Goal: Transaction & Acquisition: Purchase product/service

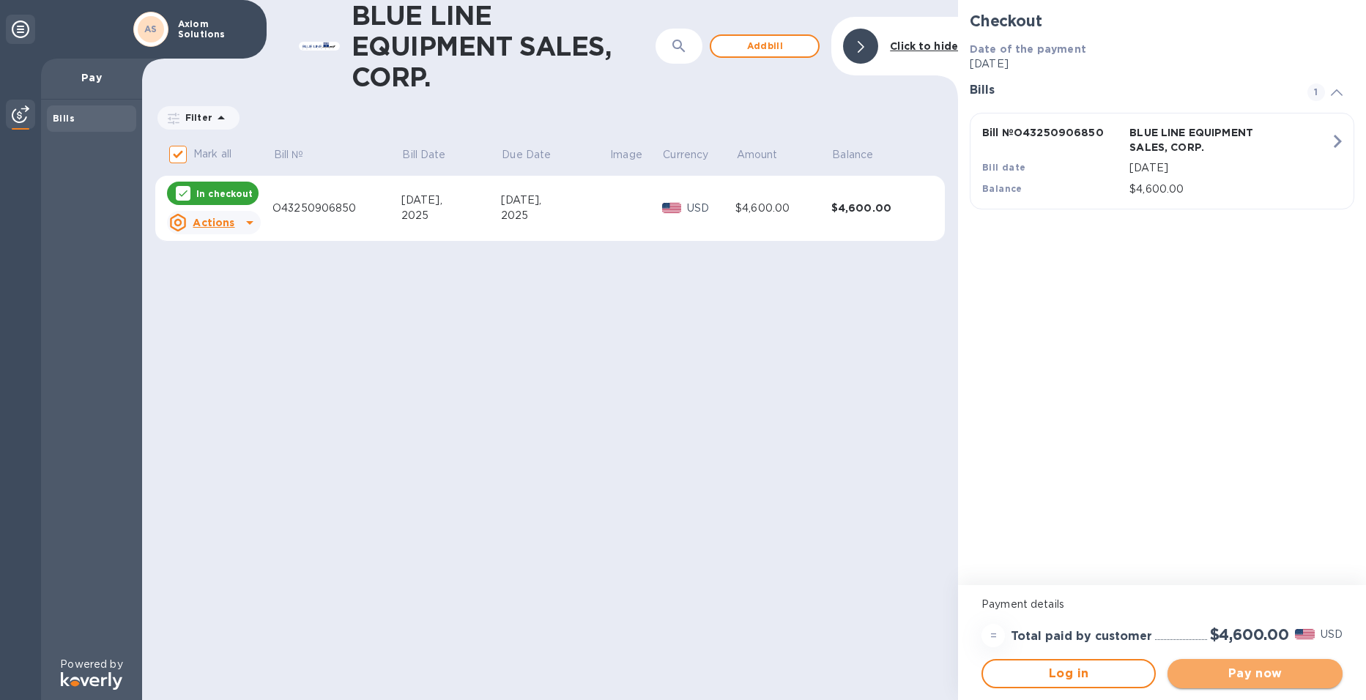
click at [1266, 680] on span "Pay now" at bounding box center [1254, 674] width 151 height 18
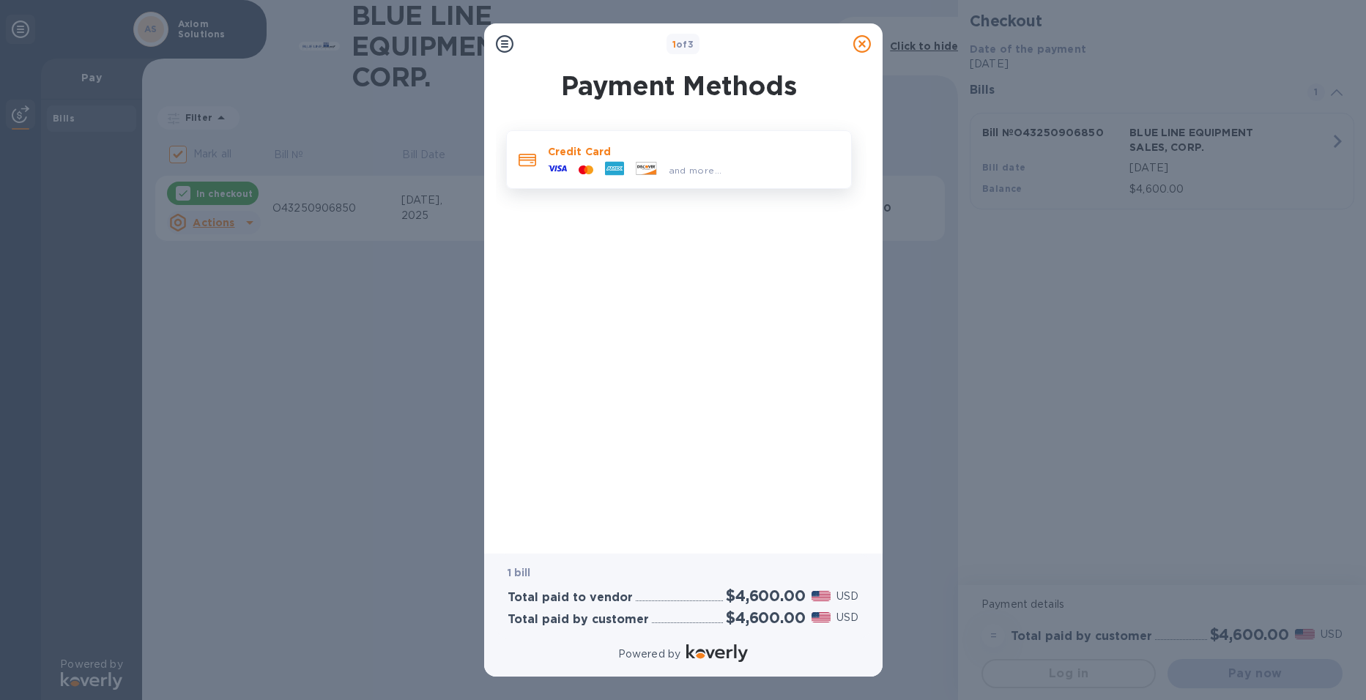
click at [569, 165] on div at bounding box center [557, 170] width 31 height 22
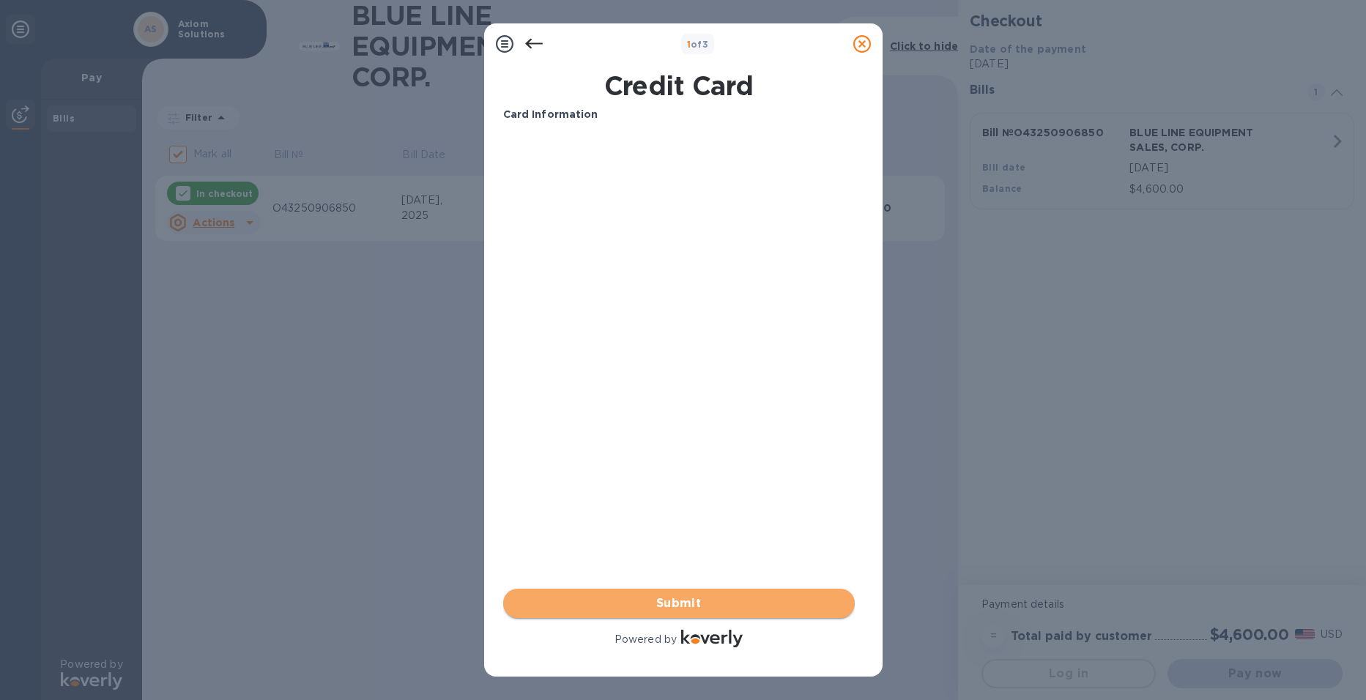
click at [686, 604] on span "Submit" at bounding box center [679, 604] width 328 height 18
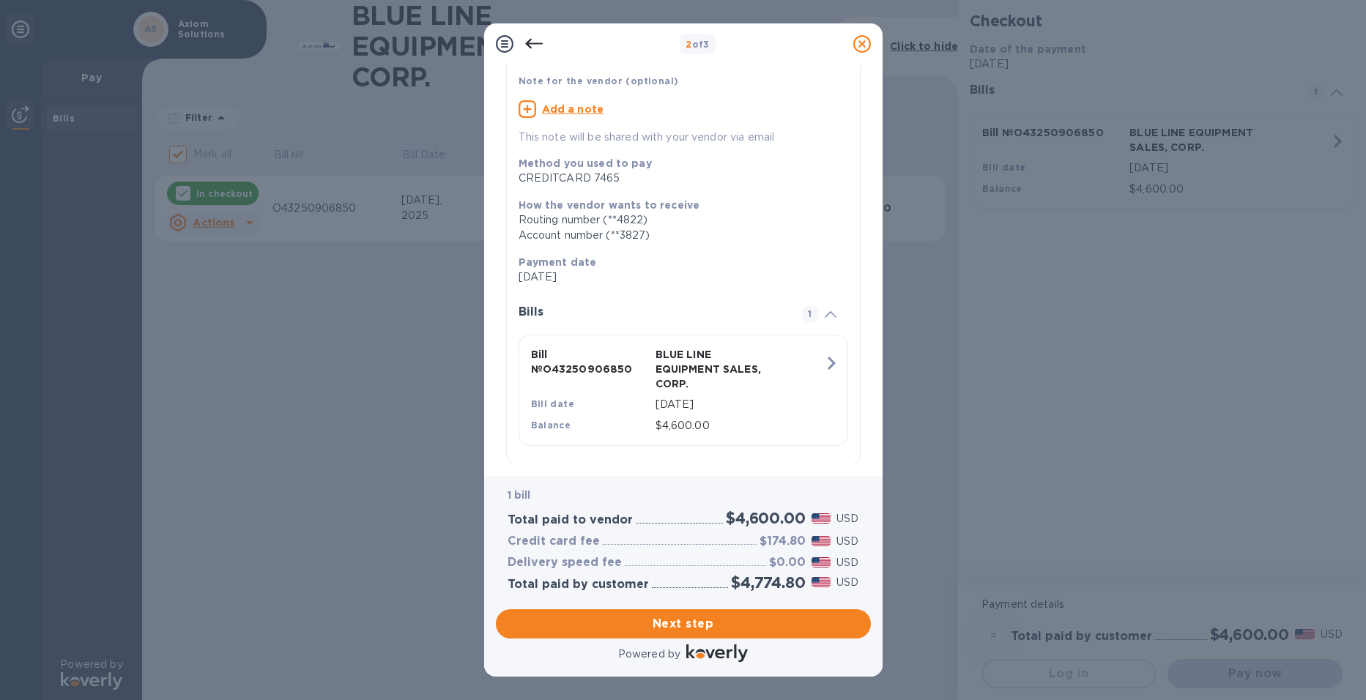
scroll to position [128, 0]
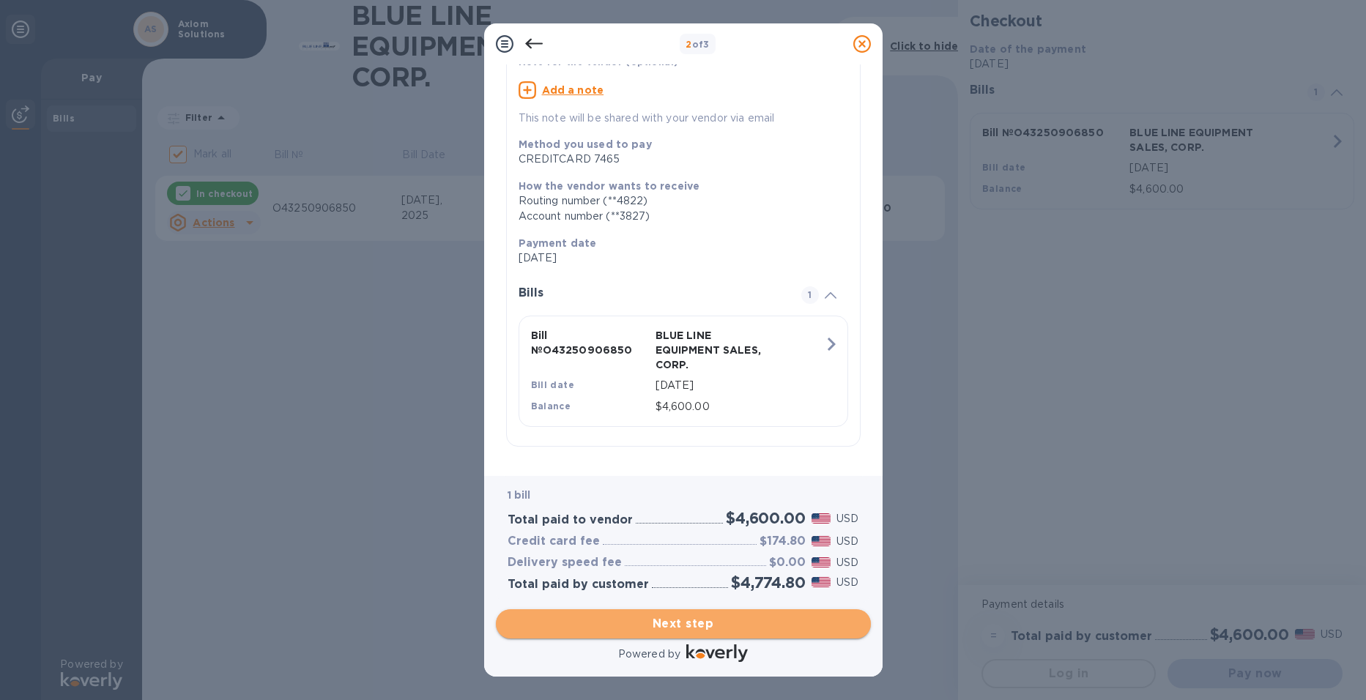
click at [705, 621] on span "Next step" at bounding box center [684, 624] width 352 height 18
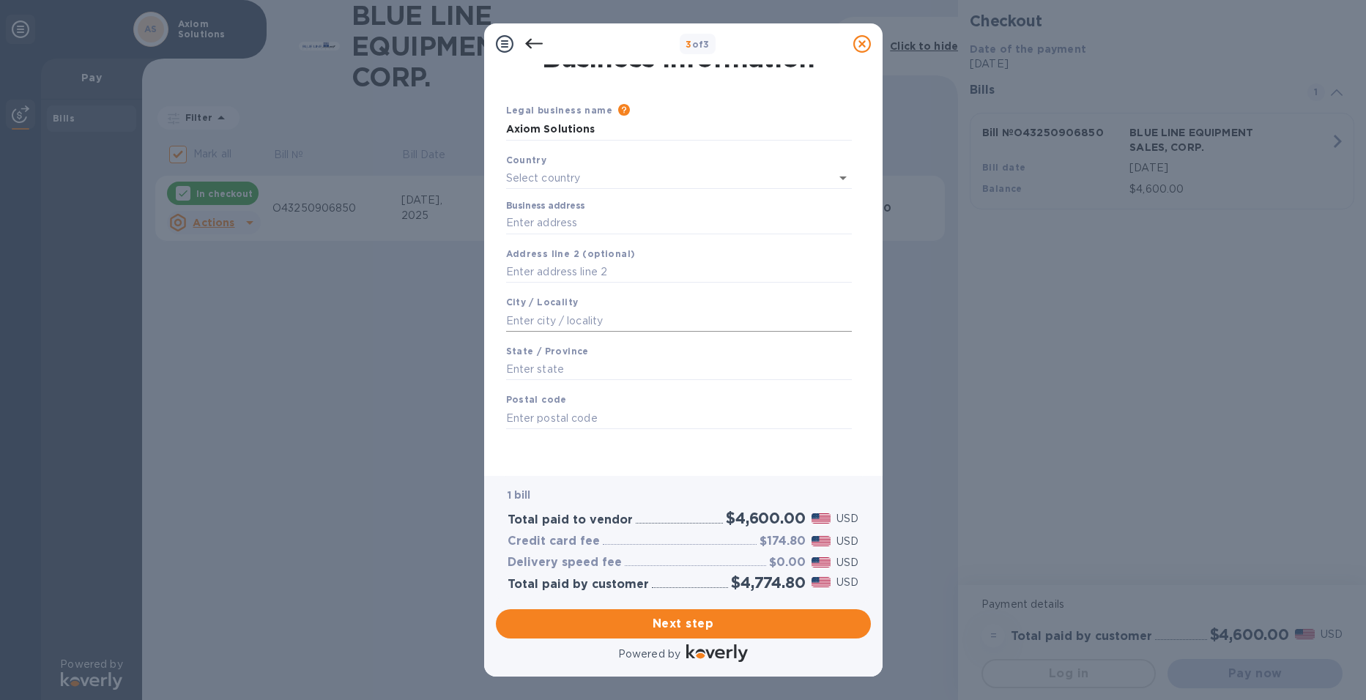
scroll to position [0, 0]
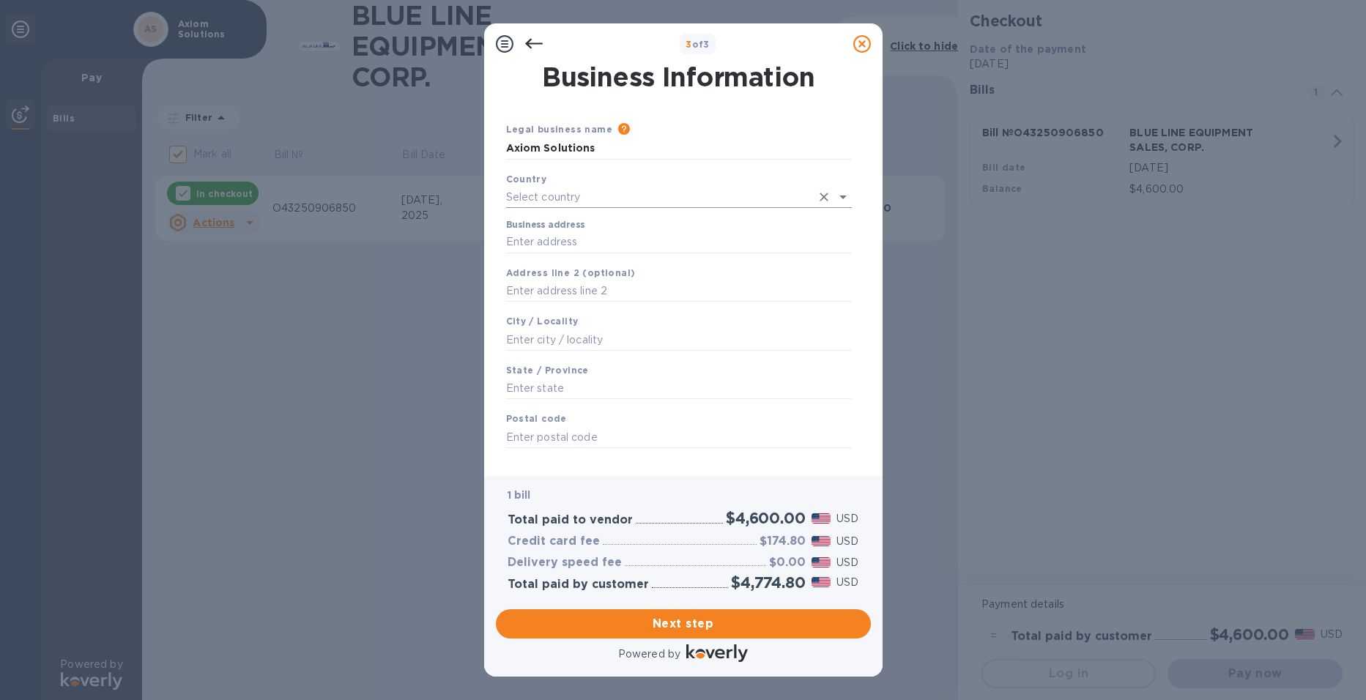
click at [575, 196] on input "text" at bounding box center [658, 197] width 305 height 21
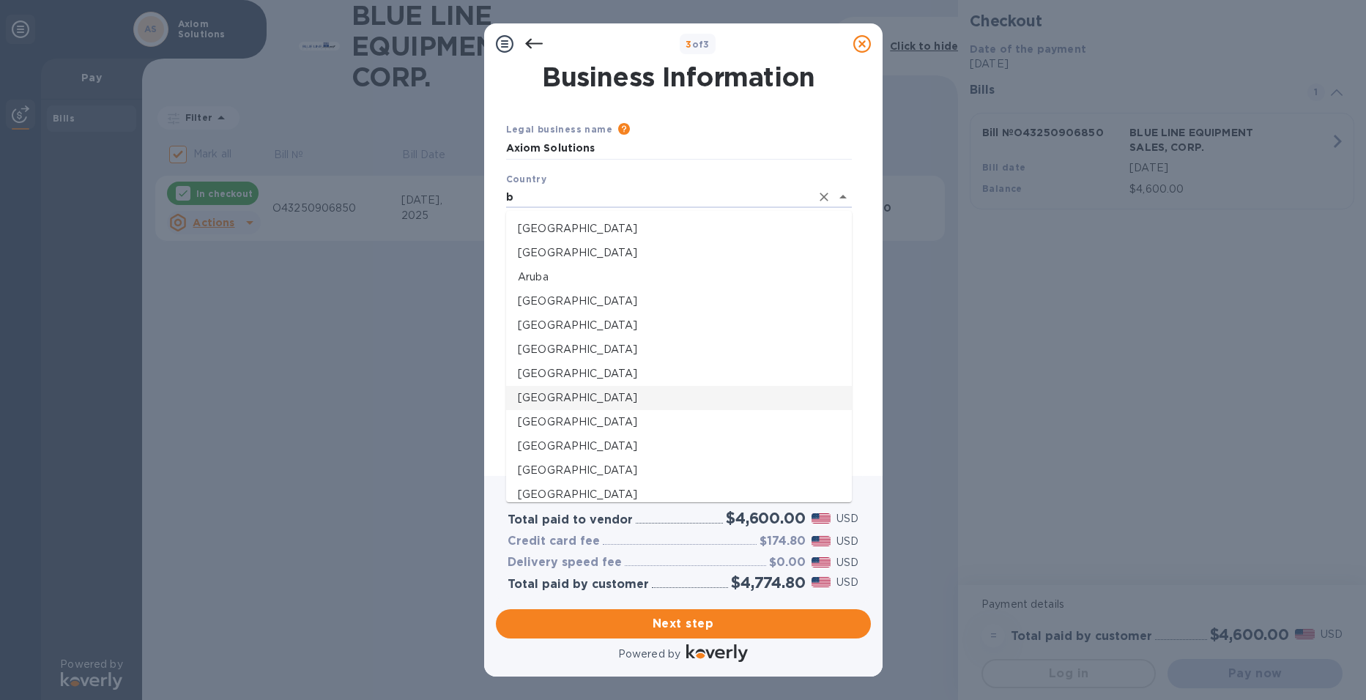
click at [543, 393] on p "[GEOGRAPHIC_DATA]" at bounding box center [679, 397] width 322 height 15
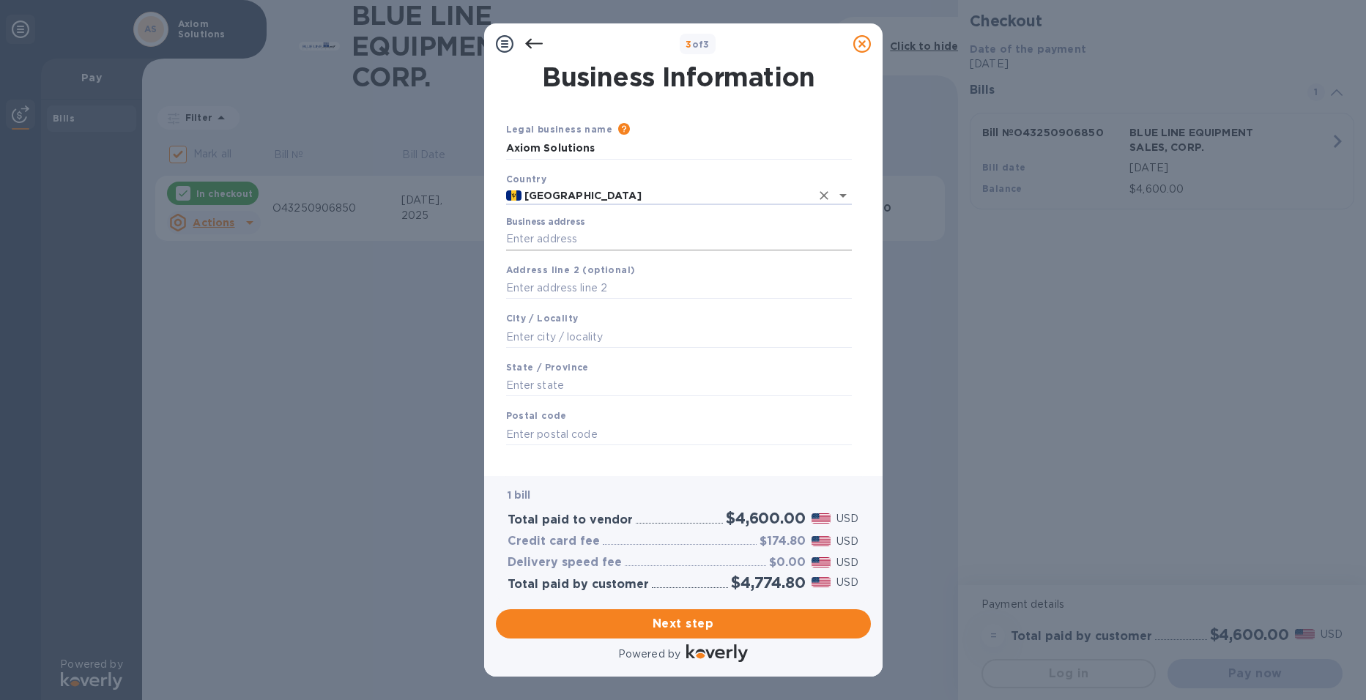
type input "[GEOGRAPHIC_DATA]"
click at [549, 239] on input "Business address" at bounding box center [679, 240] width 346 height 22
type input "Automotors Complex"
click at [563, 288] on input "text" at bounding box center [679, 289] width 346 height 22
click at [563, 335] on input "text" at bounding box center [679, 337] width 346 height 22
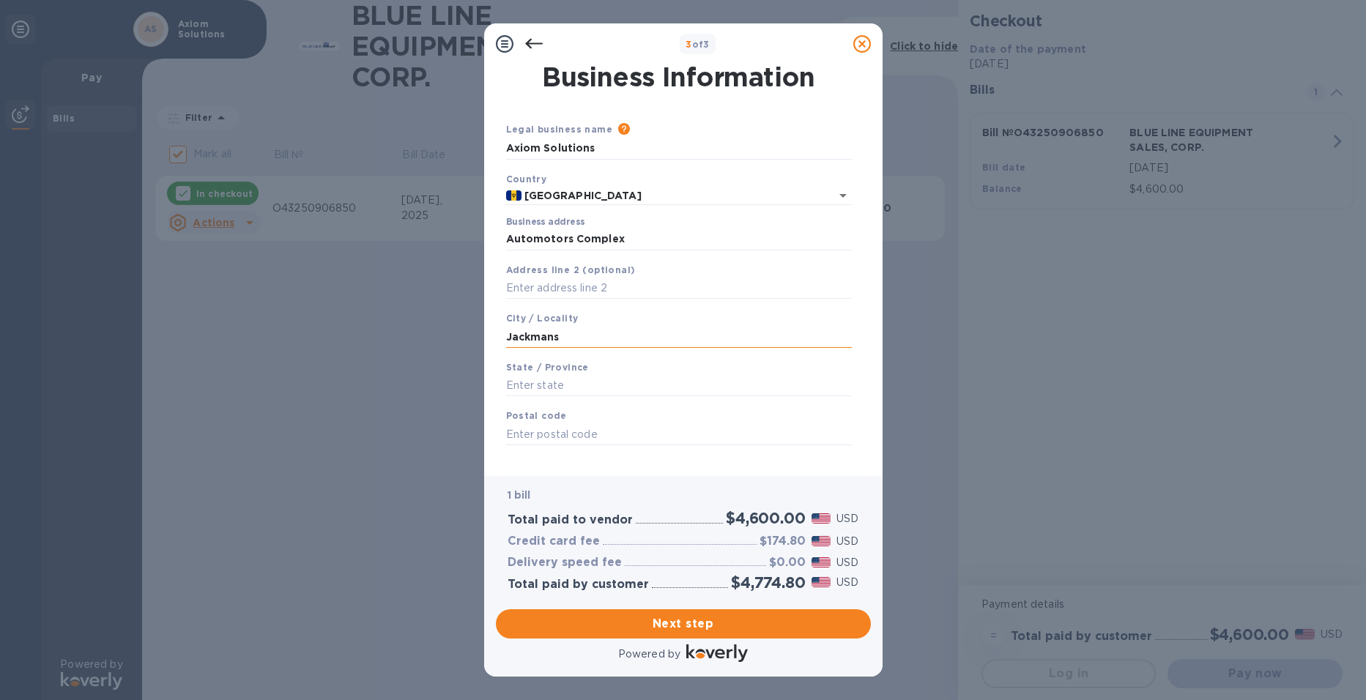
type input "Jackmans"
type input "St [PERSON_NAME]"
type input "11022"
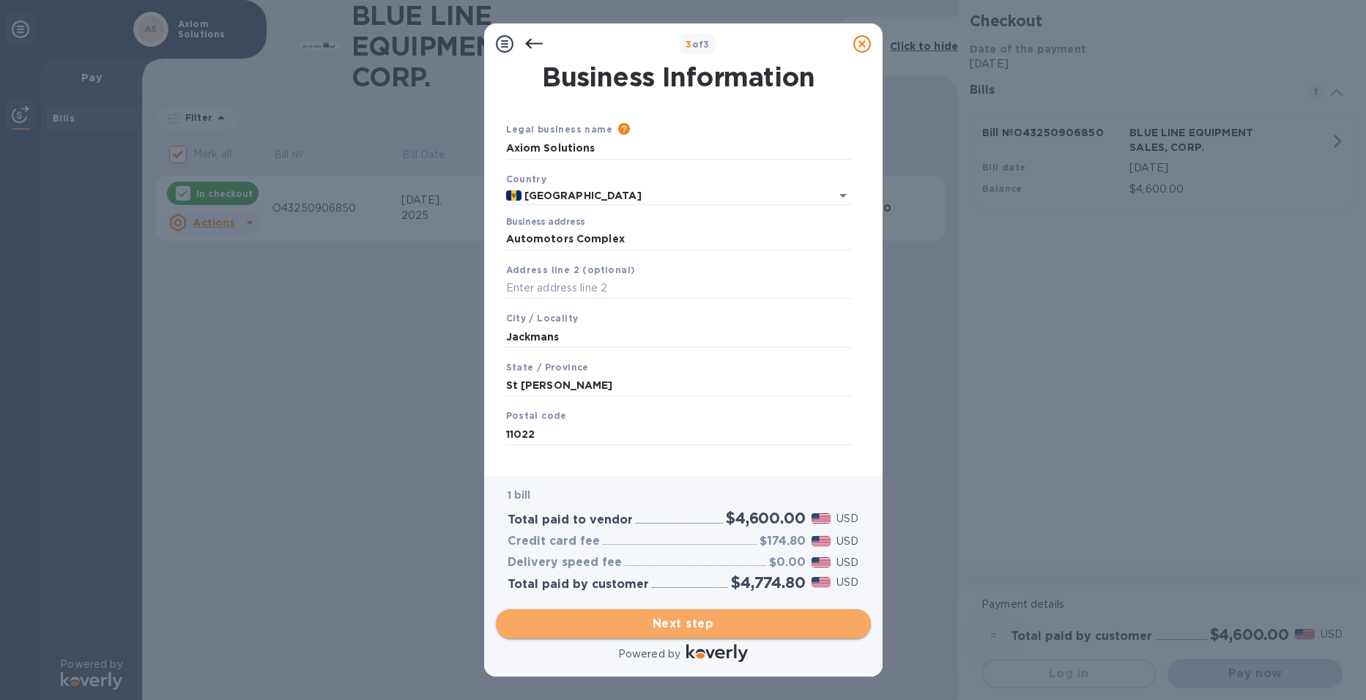
click at [714, 625] on span "Next step" at bounding box center [684, 624] width 352 height 18
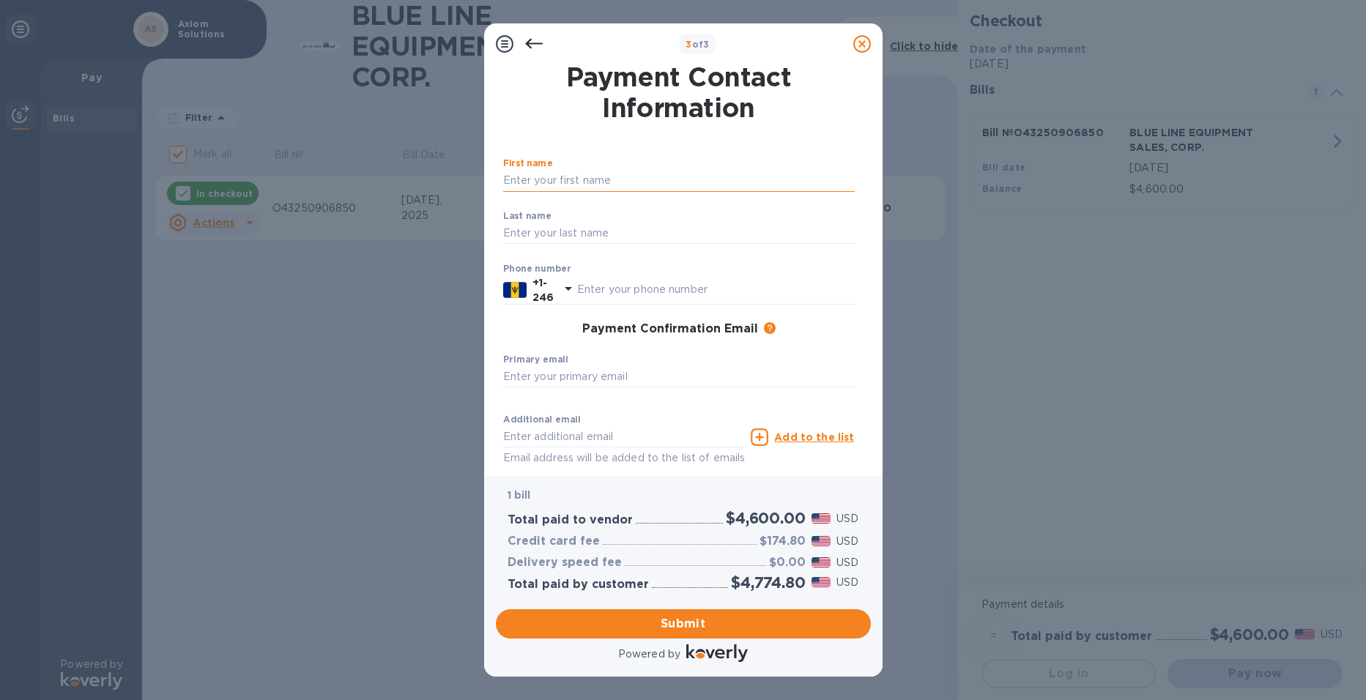
click at [573, 177] on input "text" at bounding box center [679, 181] width 352 height 22
type input "[PERSON_NAME]"
type input "Emtage"
type input "2462310793"
type input "[PERSON_NAME][EMAIL_ADDRESS][PERSON_NAME][DOMAIN_NAME]"
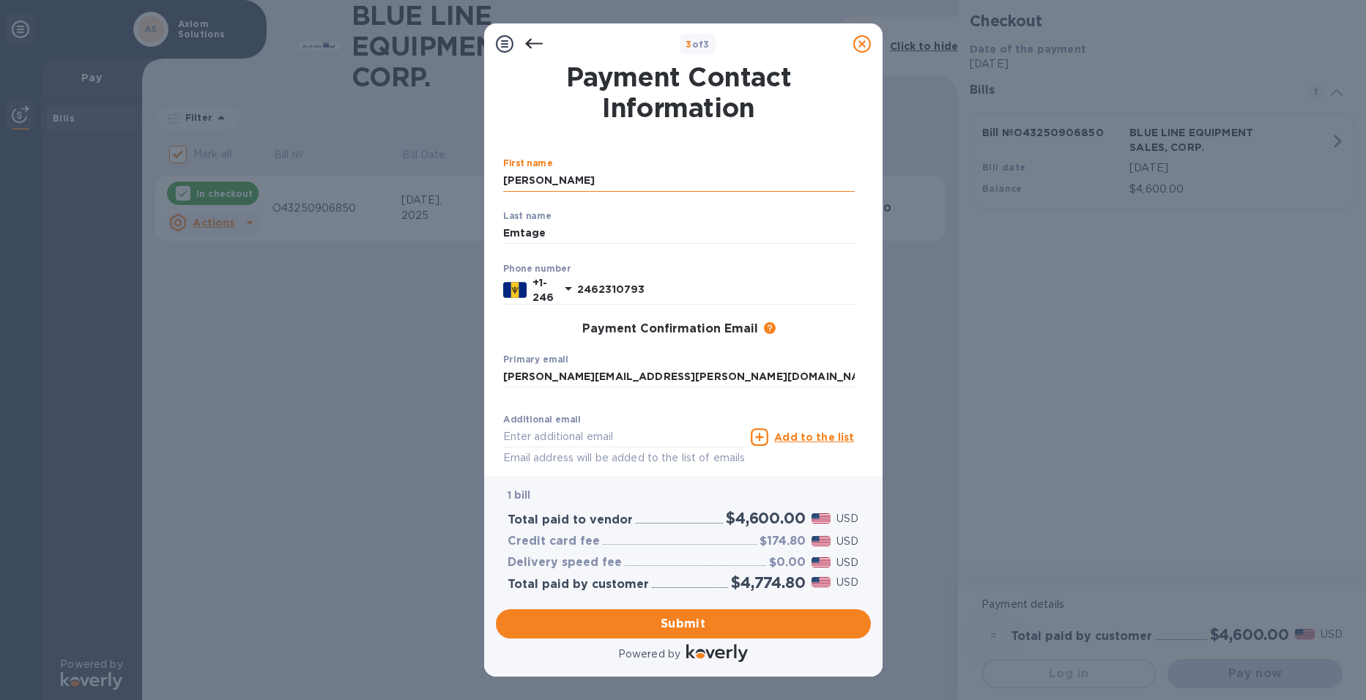
type input "[PERSON_NAME][EMAIL_ADDRESS][PERSON_NAME][DOMAIN_NAME]"
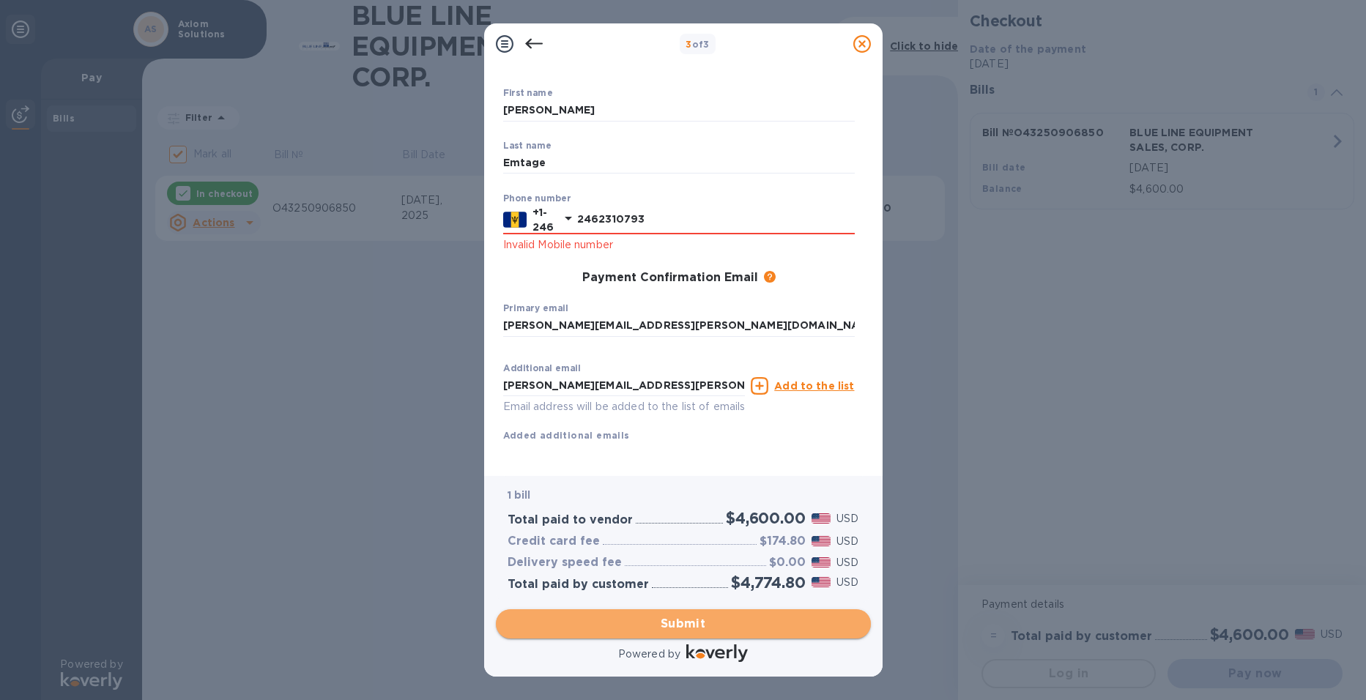
click at [705, 628] on span "Submit" at bounding box center [684, 624] width 352 height 18
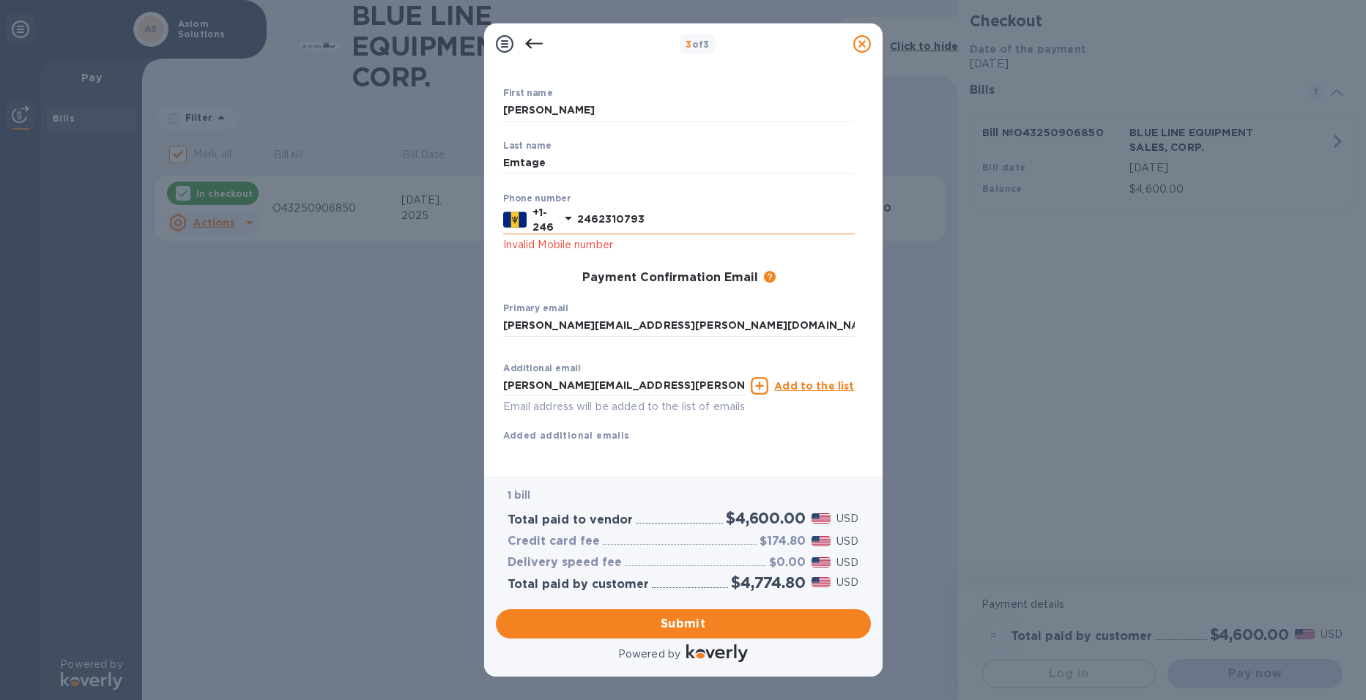
click at [582, 220] on input "2462310793" at bounding box center [716, 220] width 278 height 22
click at [595, 220] on input "2462310793" at bounding box center [716, 220] width 278 height 22
type input "2310793"
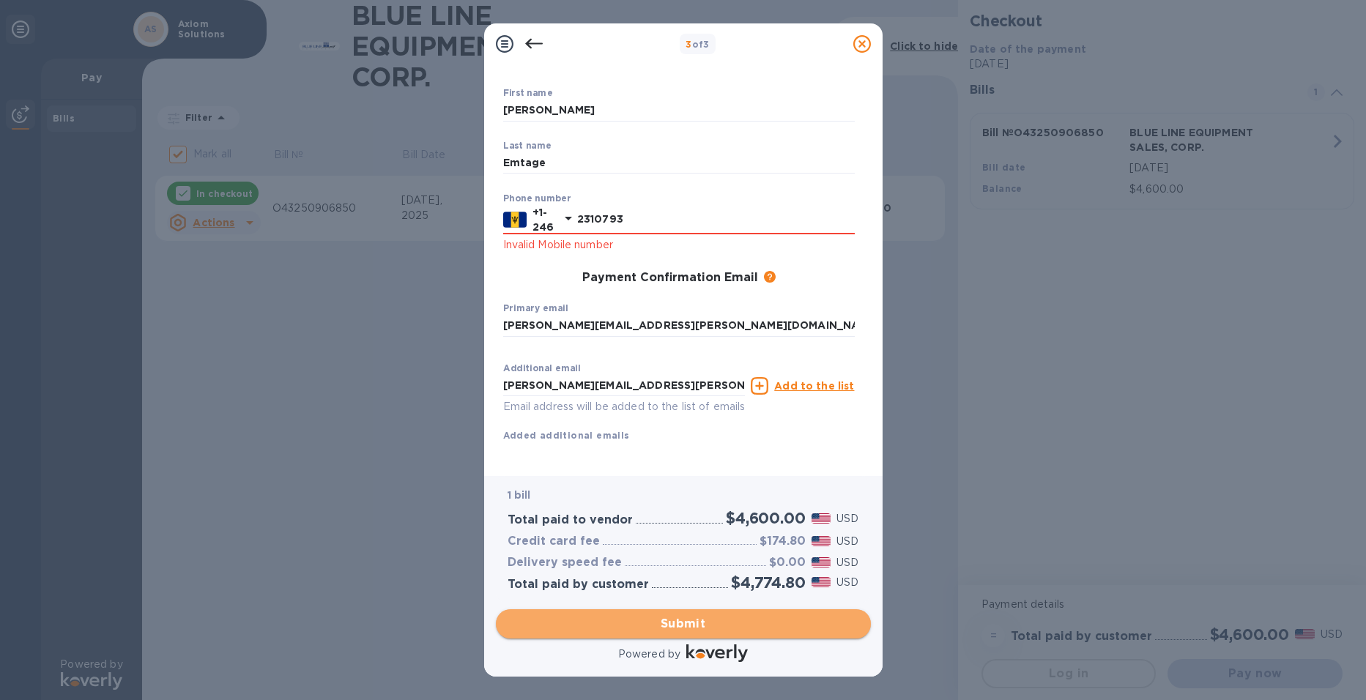
click at [656, 617] on span "Submit" at bounding box center [684, 624] width 352 height 18
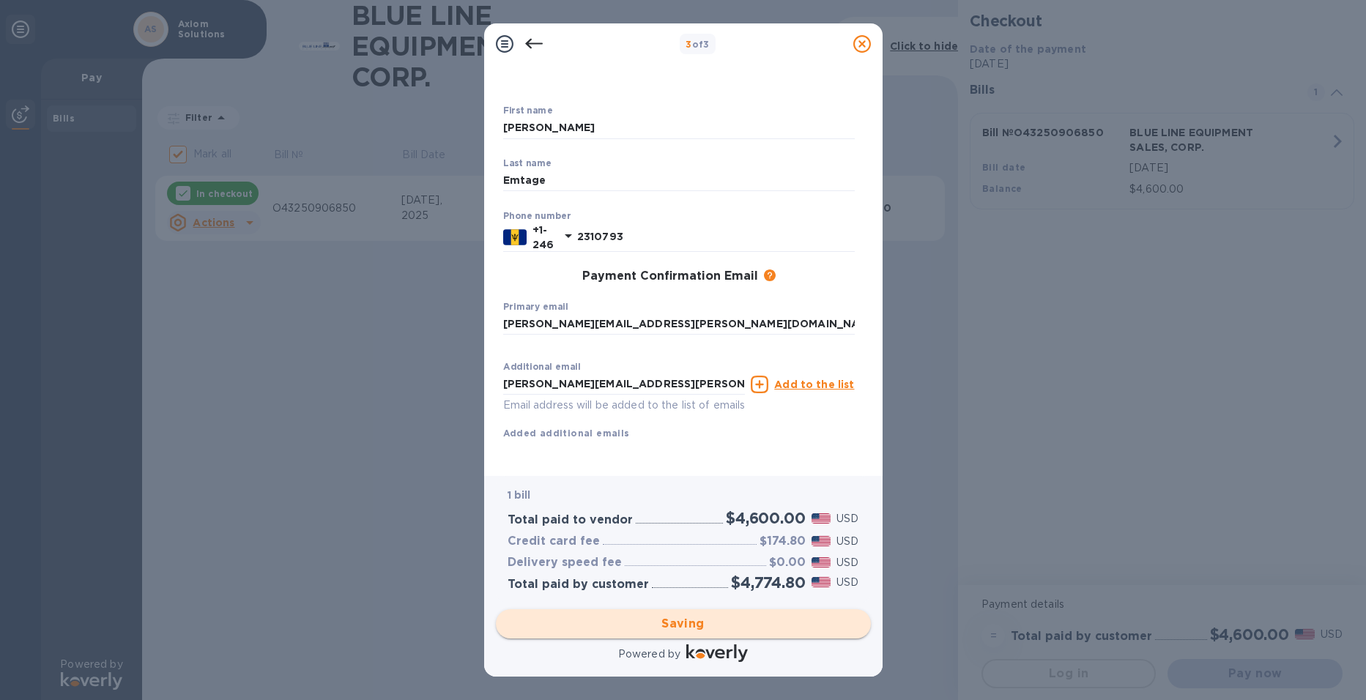
checkbox input "false"
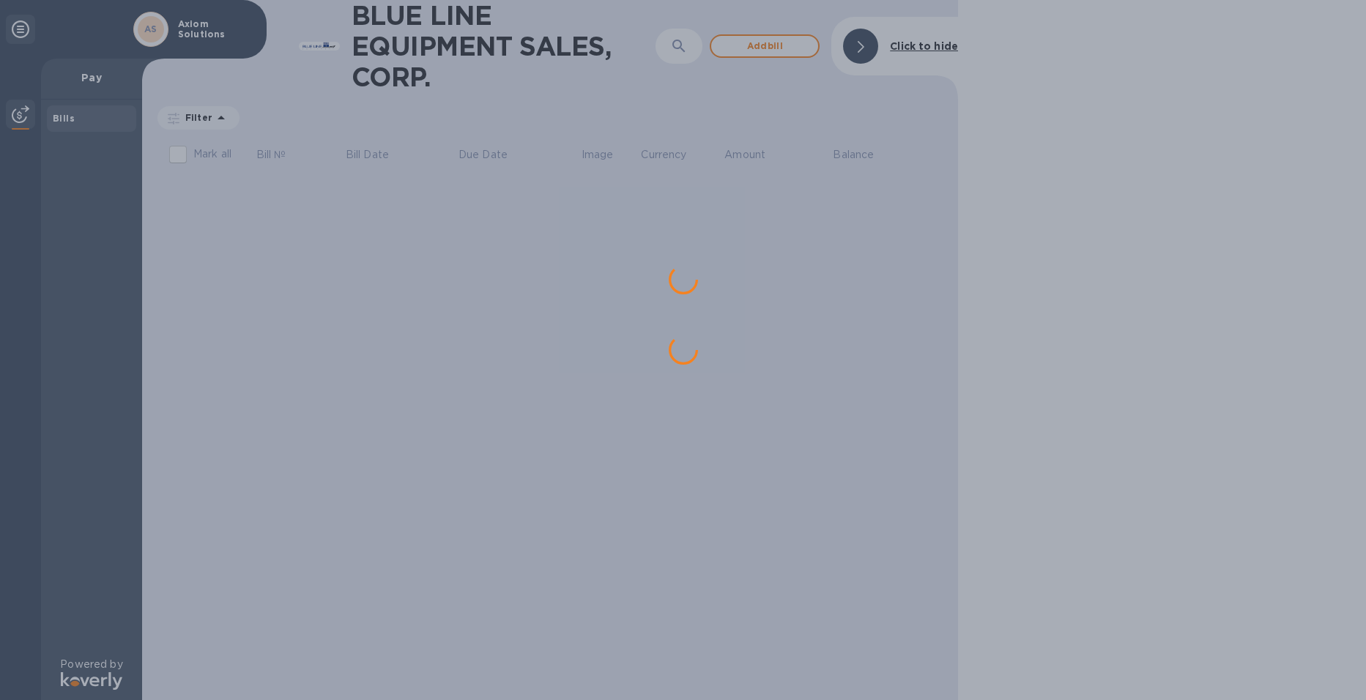
scroll to position [0, 0]
